Goal: Check status: Check status

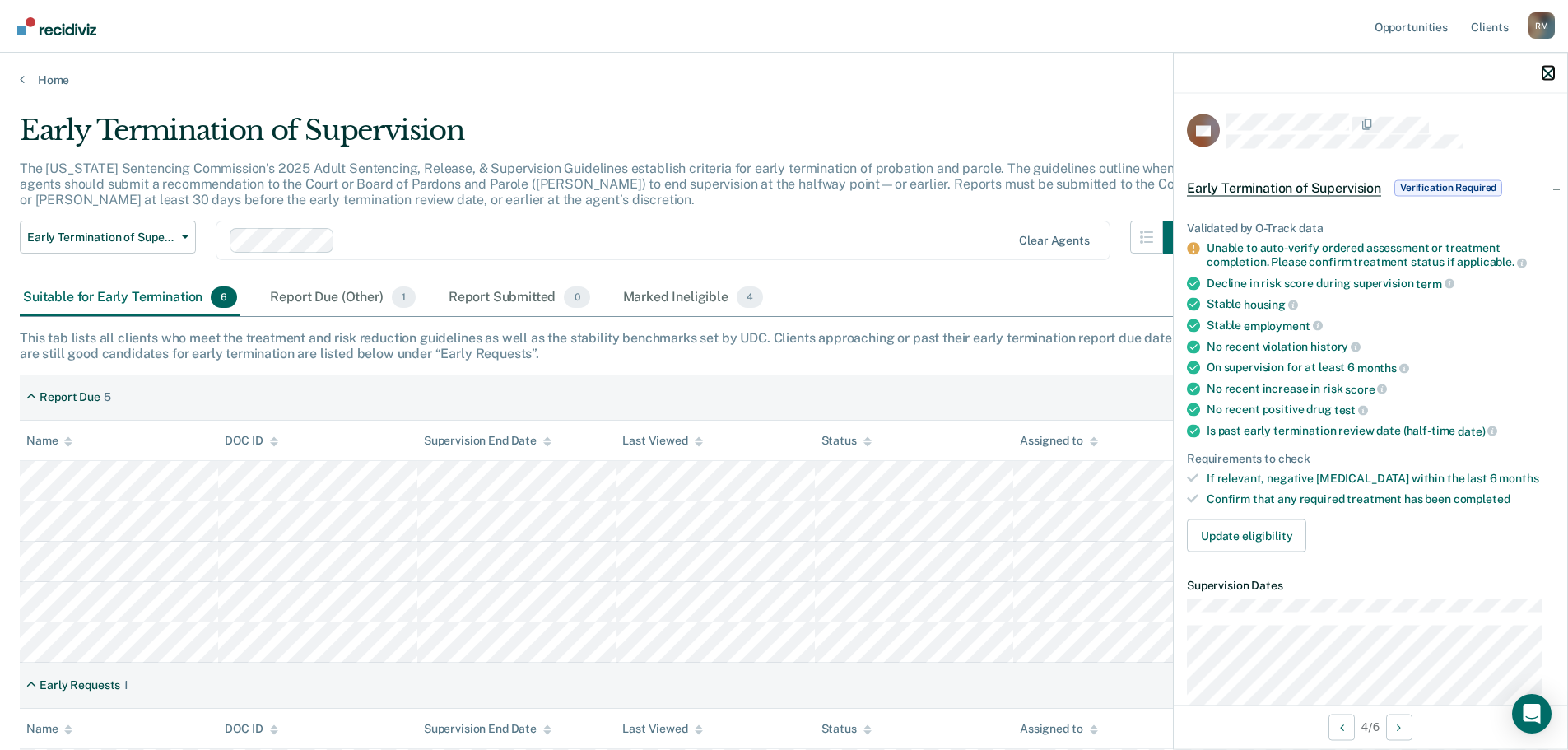
click at [1550, 70] on icon "button" at bounding box center [1549, 73] width 12 height 12
